Goal: Task Accomplishment & Management: Manage account settings

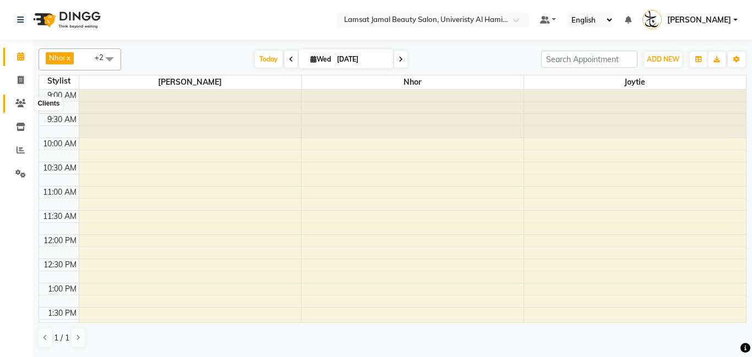
click at [19, 106] on icon at bounding box center [20, 103] width 10 height 8
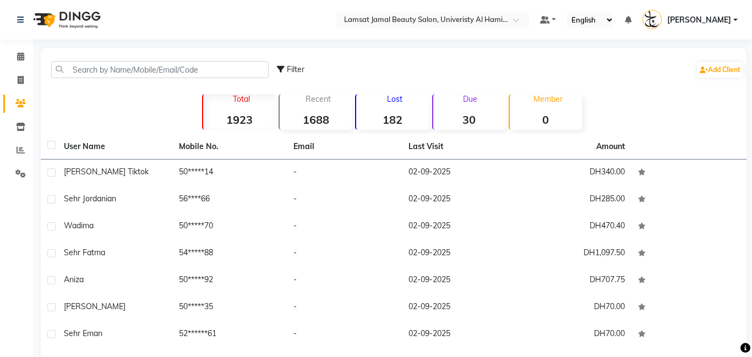
click at [484, 122] on strong "30" at bounding box center [469, 120] width 72 height 14
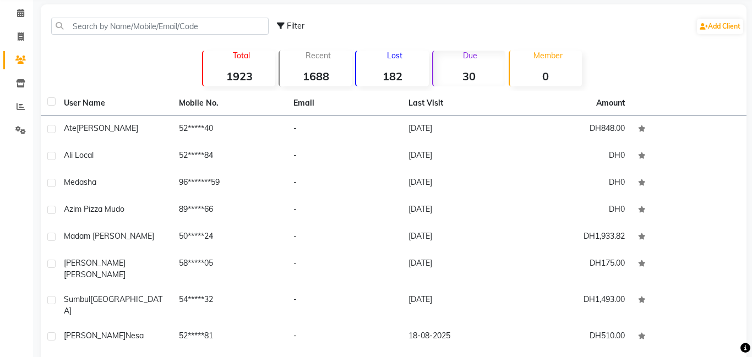
scroll to position [42, 0]
click at [482, 77] on strong "30" at bounding box center [469, 77] width 72 height 14
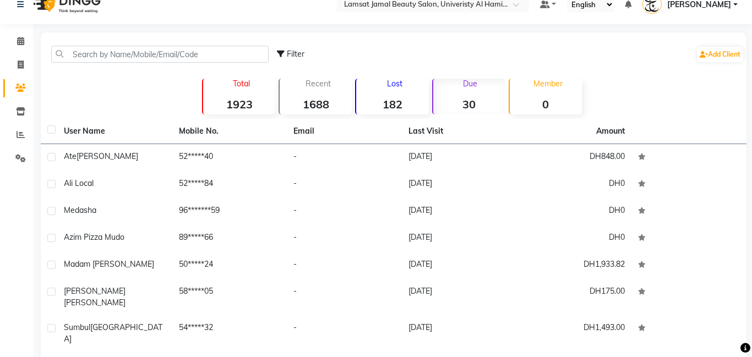
scroll to position [13, 0]
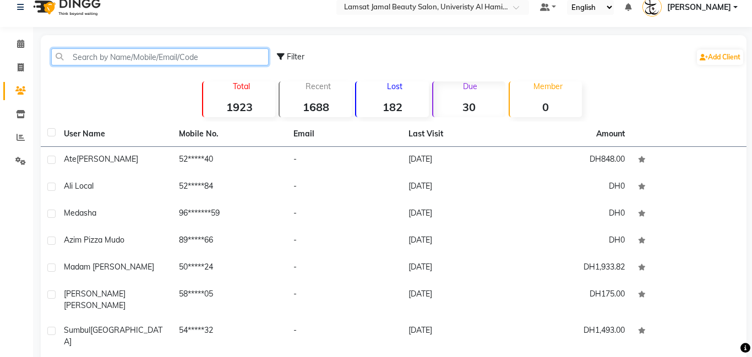
click at [217, 48] on input "text" at bounding box center [160, 56] width 218 height 17
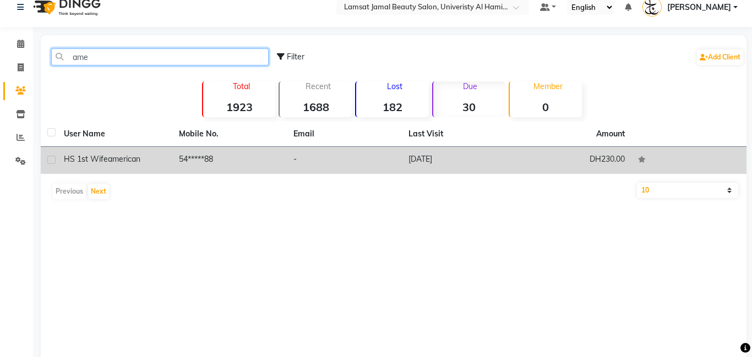
type input "ame"
click at [215, 165] on td "54*****88" at bounding box center [229, 160] width 115 height 27
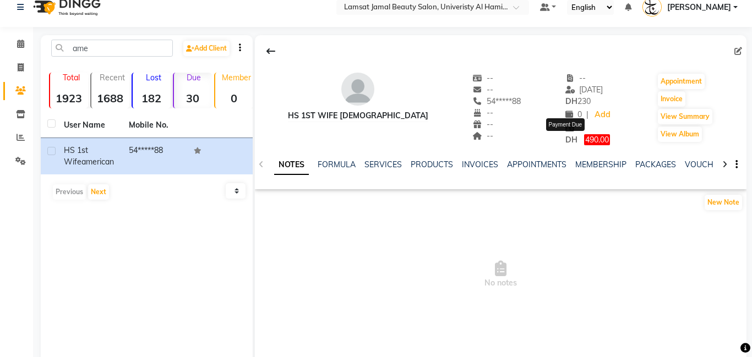
click at [584, 145] on span "490.00" at bounding box center [597, 139] width 26 height 11
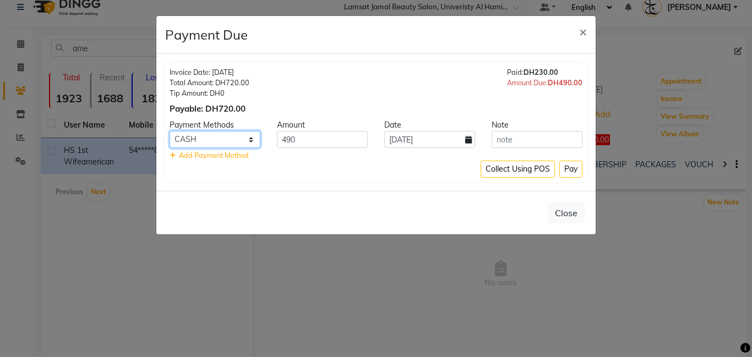
click at [252, 141] on select "ONLINE CARD CASH" at bounding box center [215, 139] width 91 height 17
select select "2"
click at [170, 131] on select "ONLINE CARD CASH" at bounding box center [215, 139] width 91 height 17
click at [569, 170] on button "Pay" at bounding box center [571, 169] width 23 height 17
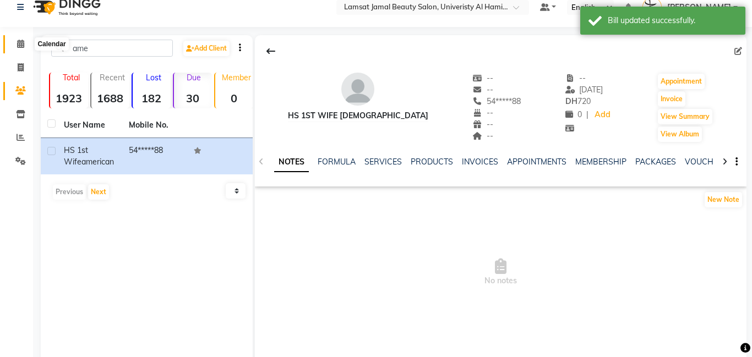
click at [21, 44] on icon at bounding box center [20, 44] width 7 height 8
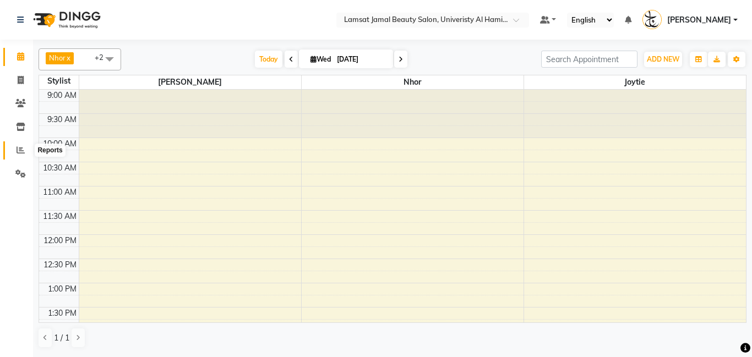
click at [18, 150] on icon at bounding box center [21, 150] width 8 height 8
